Goal: Task Accomplishment & Management: Complete application form

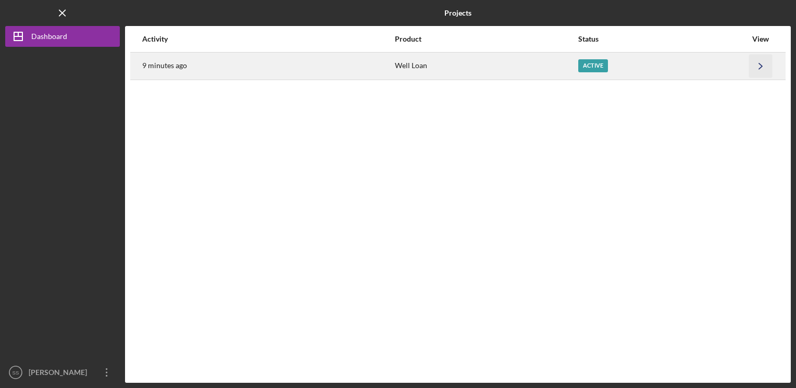
click at [752, 61] on icon "Icon/Navigate" at bounding box center [760, 65] width 23 height 23
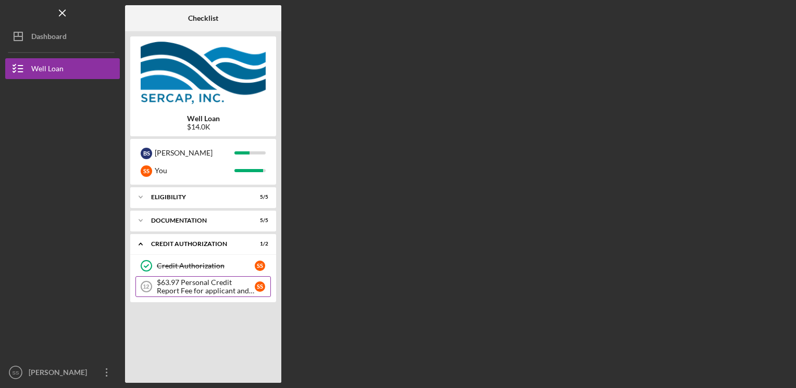
click at [169, 293] on div "$63.97 Personal Credit Report Fee for applicant and co borrower" at bounding box center [206, 287] width 98 height 17
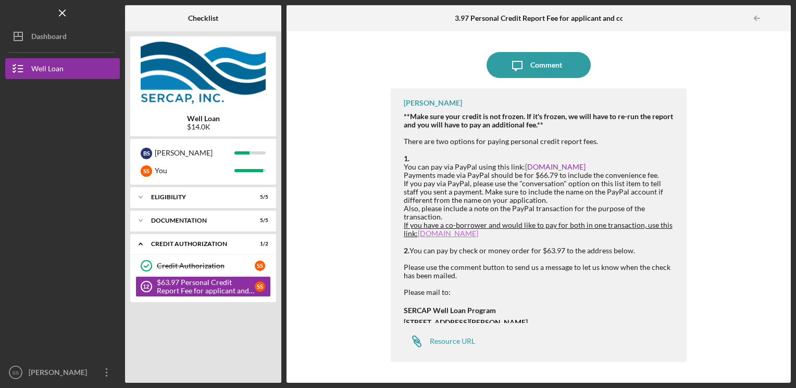
click at [436, 237] on link "[DOMAIN_NAME]" at bounding box center [448, 233] width 60 height 9
click at [527, 67] on icon "Icon/Message" at bounding box center [517, 65] width 26 height 26
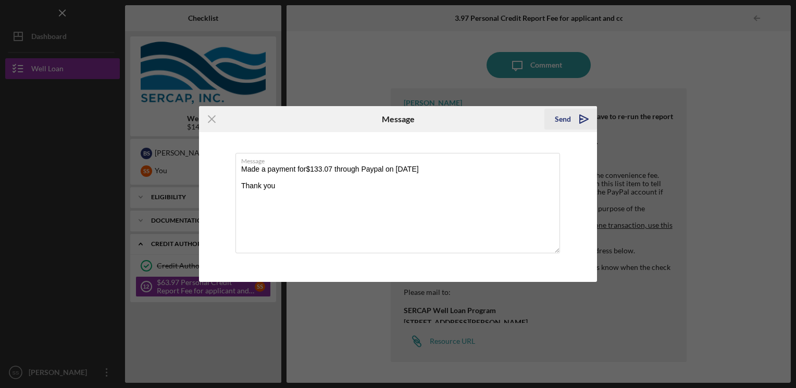
type textarea "Made a payment for$133.07 through Paypal on [DATE] Thank you"
click at [560, 116] on div "Send" at bounding box center [563, 119] width 16 height 21
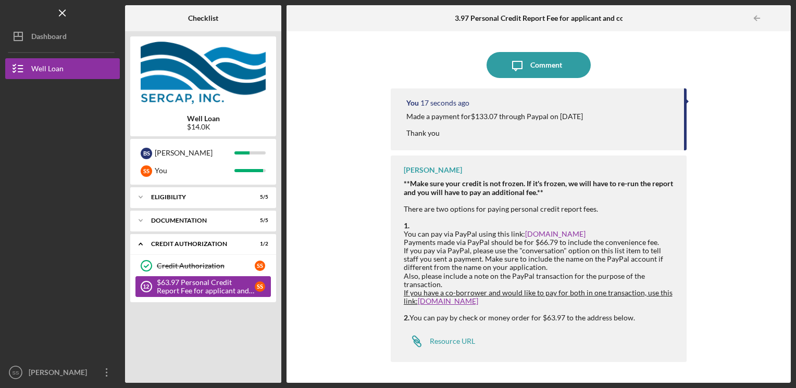
click at [189, 290] on div "$63.97 Personal Credit Report Fee for applicant and co borrower" at bounding box center [206, 287] width 98 height 17
click at [190, 264] on div "Credit Authorization" at bounding box center [206, 266] width 98 height 8
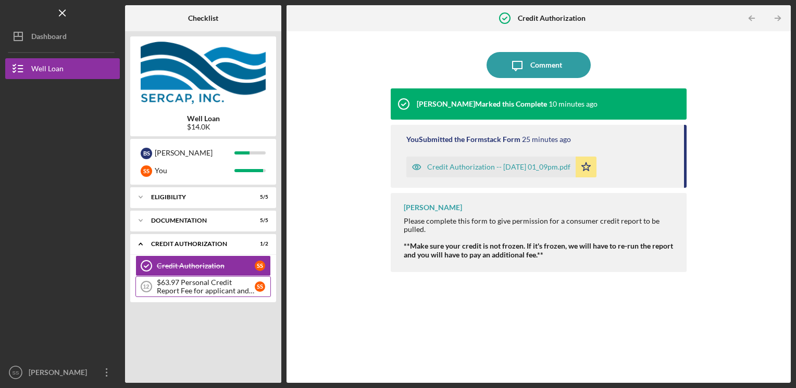
click at [187, 285] on div "$63.97 Personal Credit Report Fee for applicant and co borrower" at bounding box center [206, 287] width 98 height 17
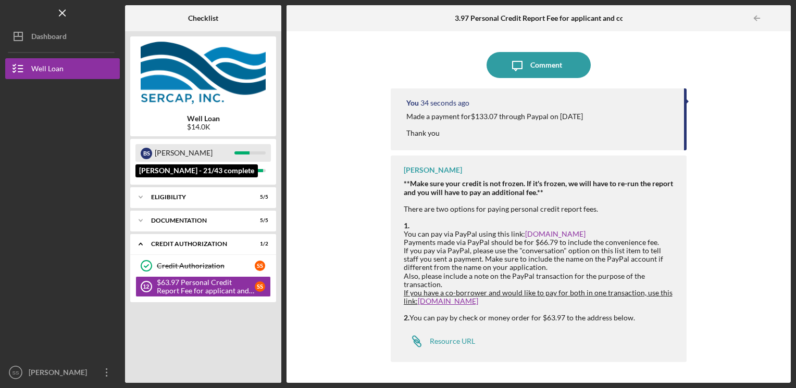
click at [207, 153] on div "[PERSON_NAME]" at bounding box center [195, 153] width 80 height 18
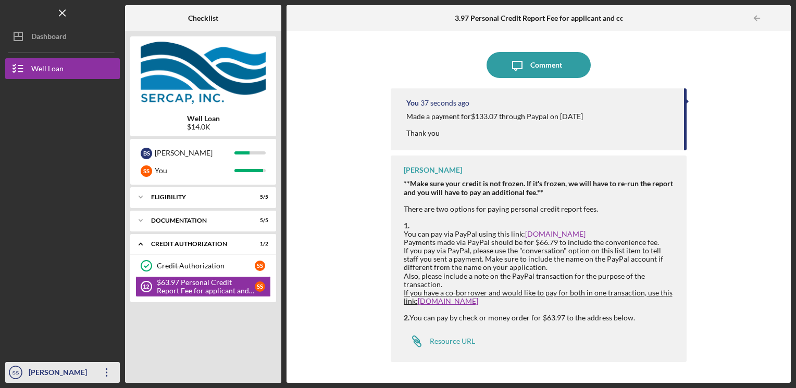
click at [94, 372] on icon "Icon/Overflow" at bounding box center [107, 373] width 26 height 26
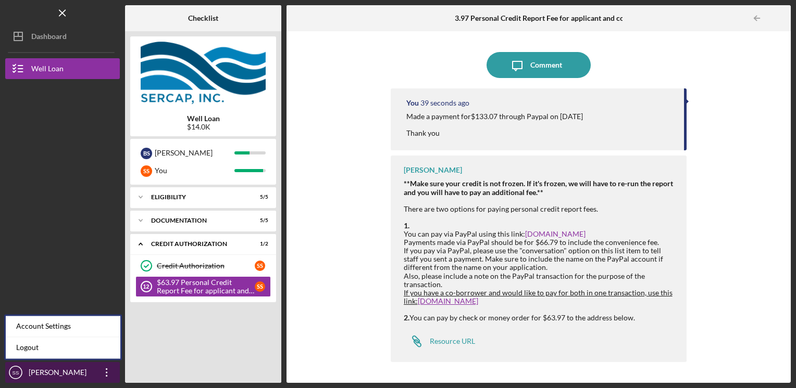
click at [98, 371] on icon "Icon/Overflow" at bounding box center [107, 373] width 26 height 26
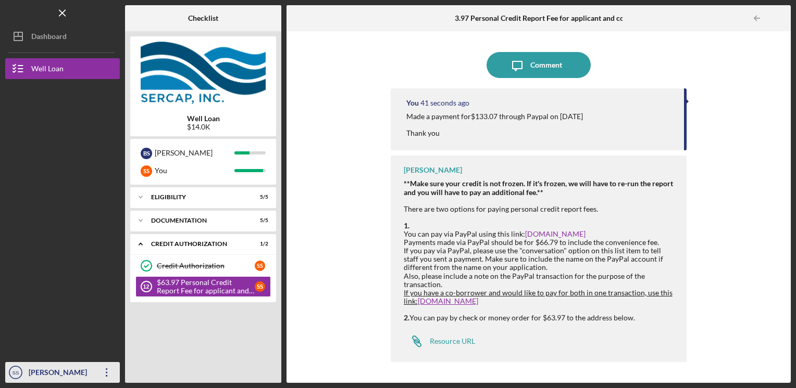
click at [108, 371] on icon "Icon/Overflow" at bounding box center [107, 373] width 26 height 26
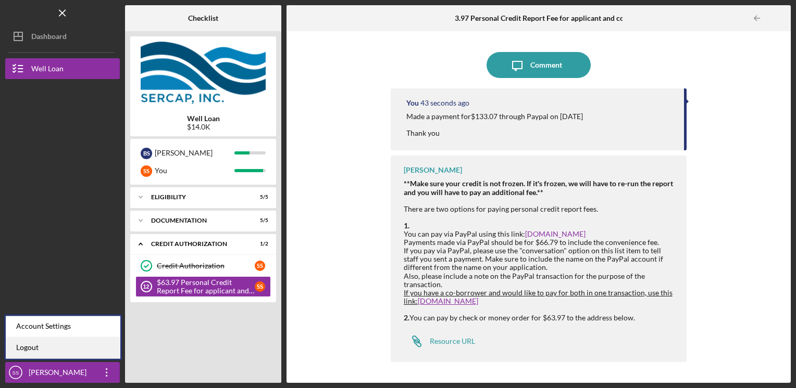
click at [106, 350] on link "Logout" at bounding box center [63, 347] width 115 height 21
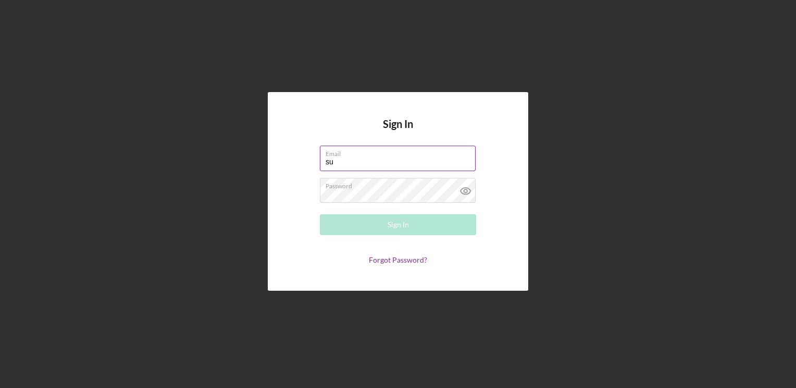
type input "s"
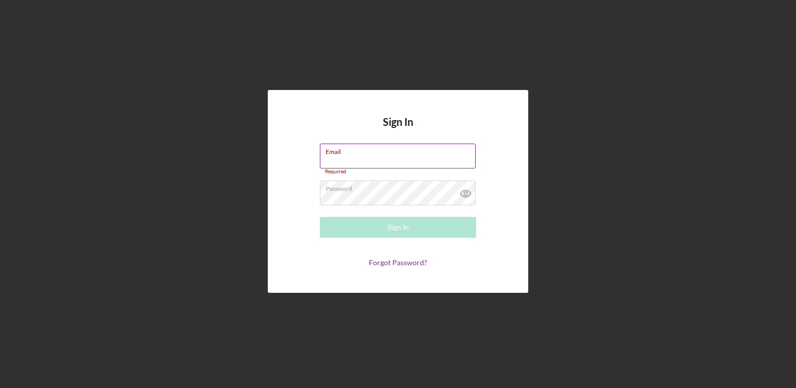
click at [429, 155] on label "Email" at bounding box center [400, 149] width 150 height 11
click at [429, 155] on input "Email" at bounding box center [398, 156] width 156 height 25
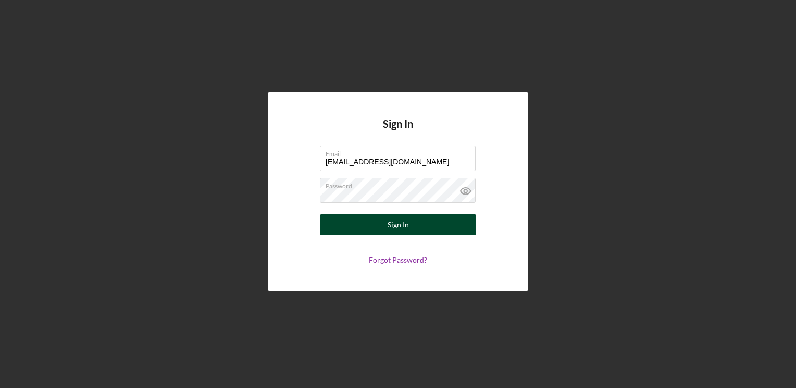
type input "[EMAIL_ADDRESS][DOMAIN_NAME]"
click at [414, 220] on button "Sign In" at bounding box center [398, 225] width 156 height 21
